Goal: Transaction & Acquisition: Book appointment/travel/reservation

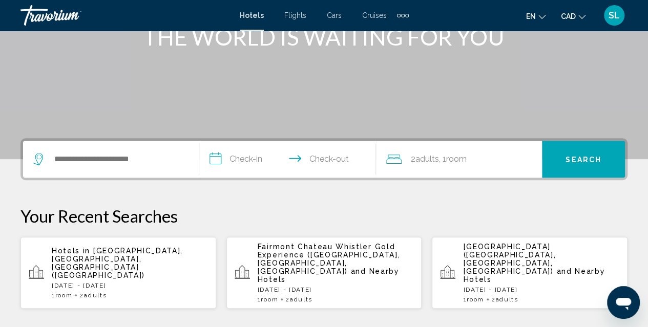
scroll to position [148, 0]
click at [139, 268] on div "Hotels in [GEOGRAPHIC_DATA], [GEOGRAPHIC_DATA], [GEOGRAPHIC_DATA] (YYJ) [DATE] …" at bounding box center [130, 272] width 156 height 52
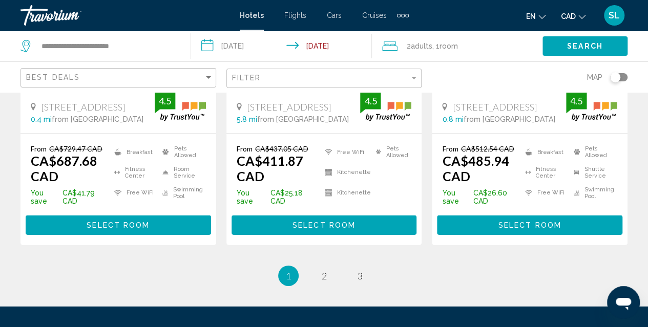
scroll to position [1467, 0]
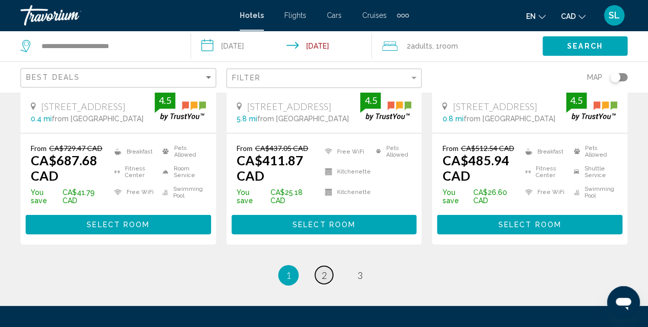
click at [327, 266] on link "page 2" at bounding box center [324, 275] width 18 height 18
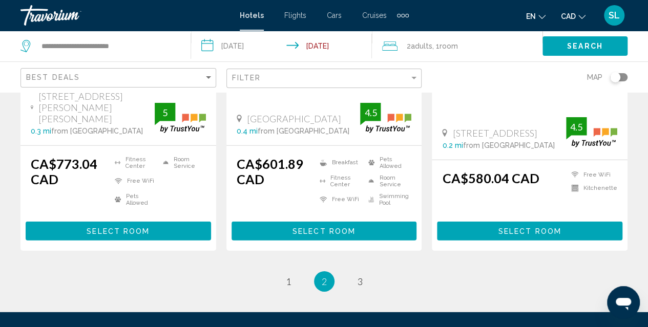
scroll to position [1469, 0]
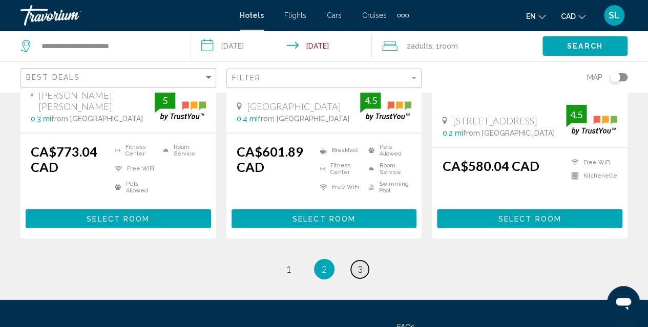
click at [364, 261] on link "page 3" at bounding box center [360, 270] width 18 height 18
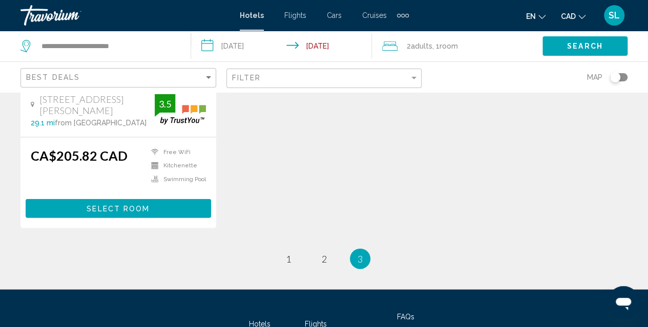
scroll to position [1052, 0]
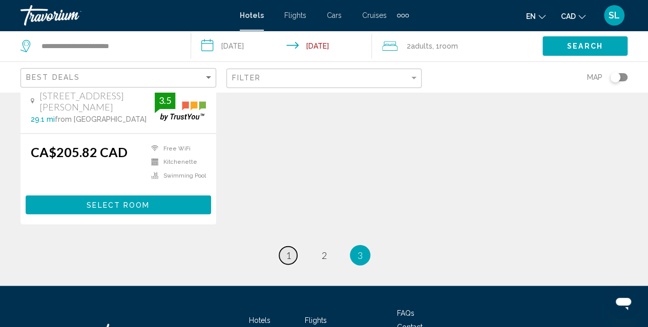
click at [285, 247] on link "page 1" at bounding box center [288, 256] width 18 height 18
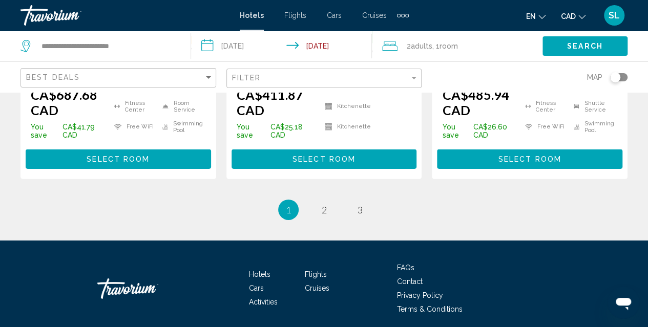
scroll to position [1533, 0]
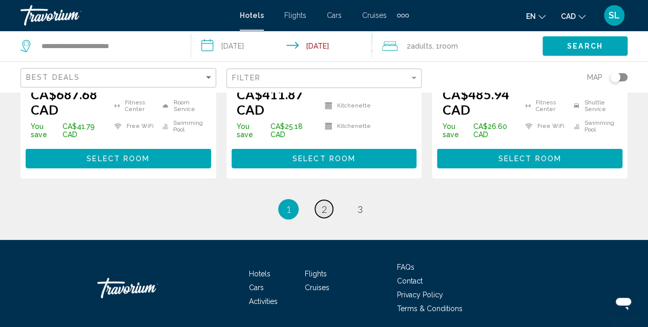
click at [322, 207] on span "2" at bounding box center [324, 209] width 5 height 11
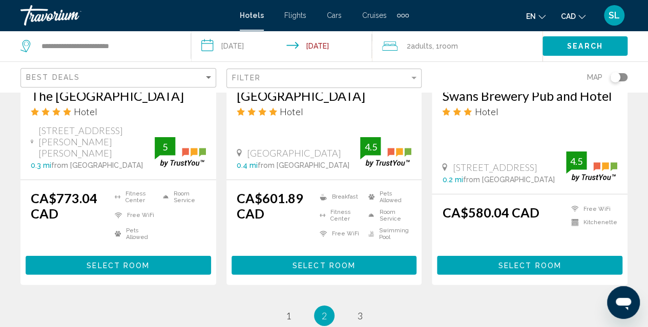
scroll to position [1537, 0]
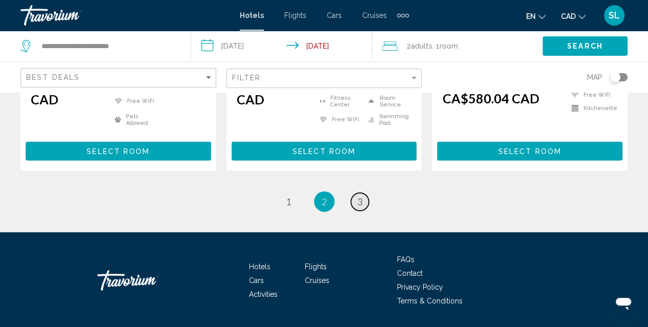
click at [358, 196] on span "3" at bounding box center [359, 201] width 5 height 11
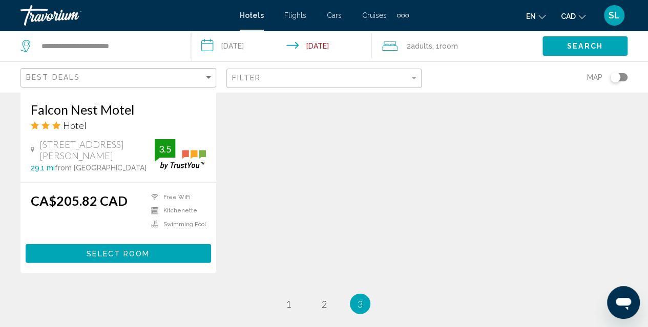
scroll to position [1045, 0]
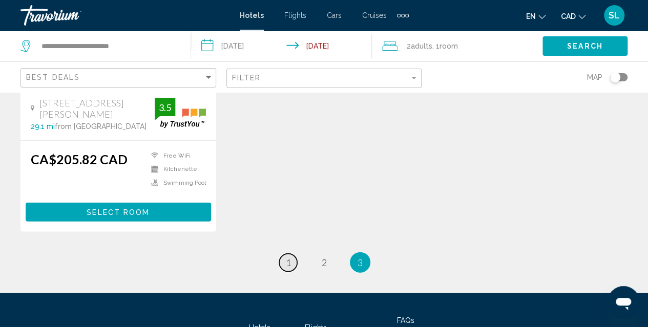
click at [286, 258] on link "page 1" at bounding box center [288, 263] width 18 height 18
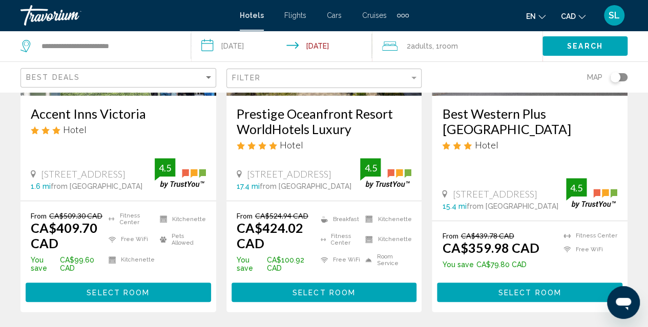
scroll to position [177, 0]
